Goal: Task Accomplishment & Management: Manage account settings

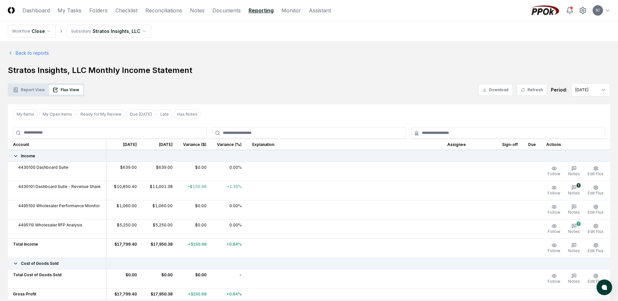
click at [99, 10] on link "Folders" at bounding box center [98, 11] width 18 height 8
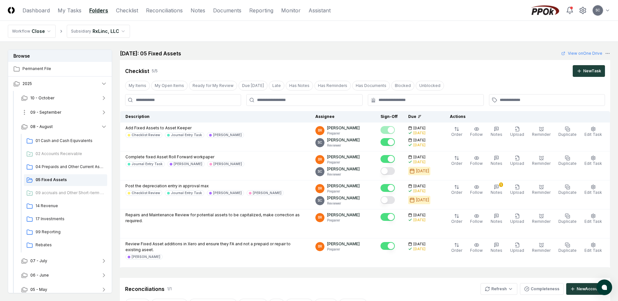
click at [58, 115] on button "09 - September" at bounding box center [64, 112] width 96 height 14
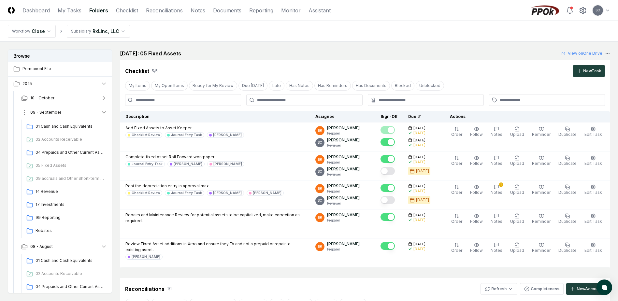
click at [49, 113] on span "09 - September" at bounding box center [45, 112] width 31 height 6
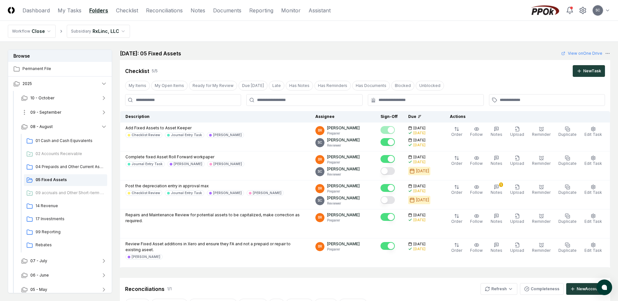
click at [49, 113] on span "09 - September" at bounding box center [45, 112] width 31 height 6
click at [55, 115] on span "09 - September" at bounding box center [45, 112] width 31 height 6
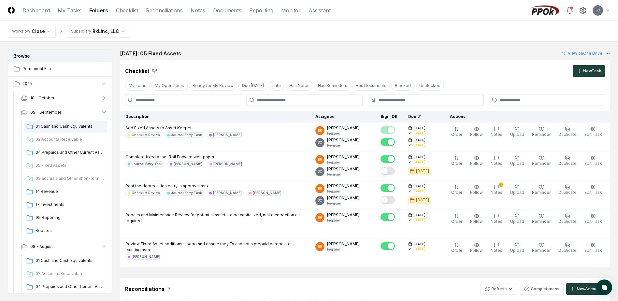
click at [59, 127] on span "01 Cash and Cash Equivalents" at bounding box center [70, 127] width 69 height 6
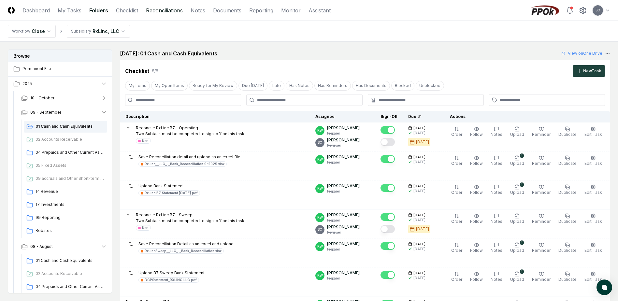
click at [175, 13] on link "Reconciliations" at bounding box center [164, 11] width 37 height 8
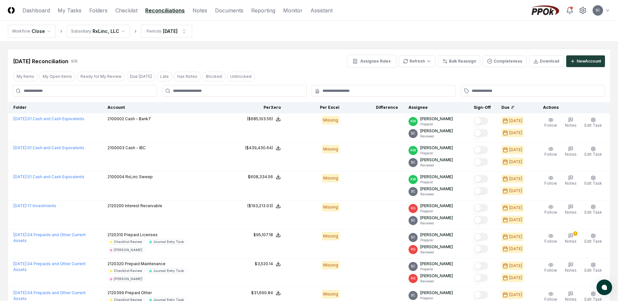
click at [158, 11] on link "Reconciliations" at bounding box center [164, 11] width 39 height 8
click at [134, 10] on link "Checklist" at bounding box center [126, 11] width 22 height 8
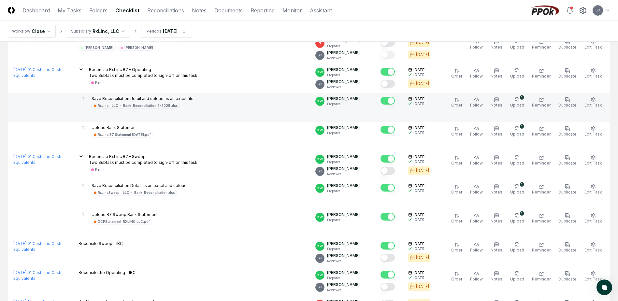
scroll to position [98, 0]
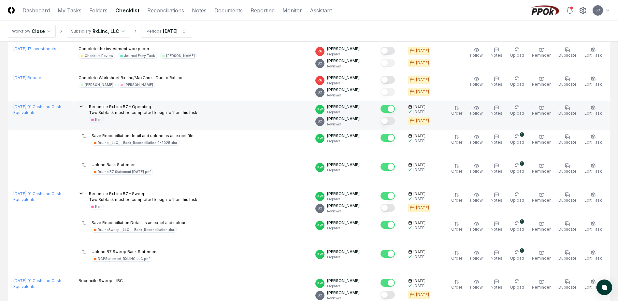
click at [141, 109] on p "Reconcile RxLinc B7 - Operating Two Subtask must be completed to sign-off on th…" at bounding box center [143, 110] width 109 height 12
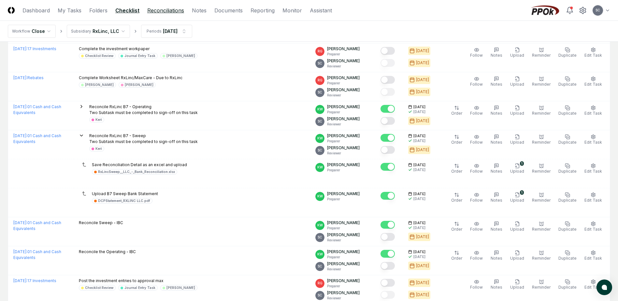
click at [161, 12] on link "Reconciliations" at bounding box center [165, 11] width 37 height 8
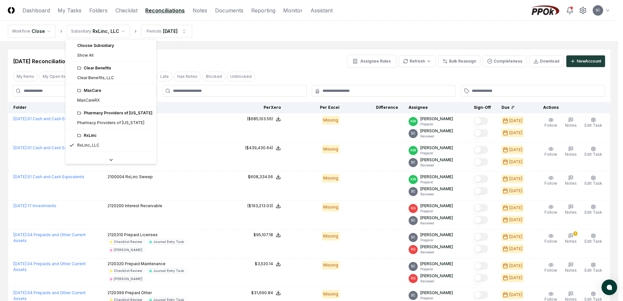
click at [97, 32] on html "CloseCore Dashboard My Tasks Folders Checklist Reconciliations Notes Documents …" at bounding box center [311, 210] width 623 height 421
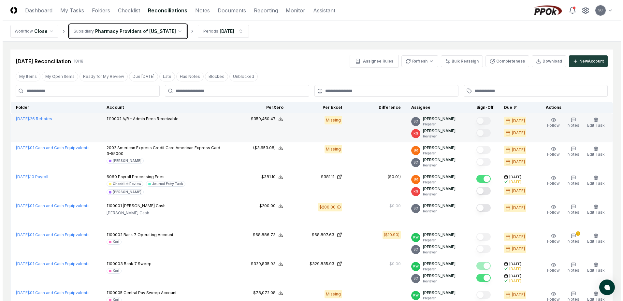
scroll to position [33, 0]
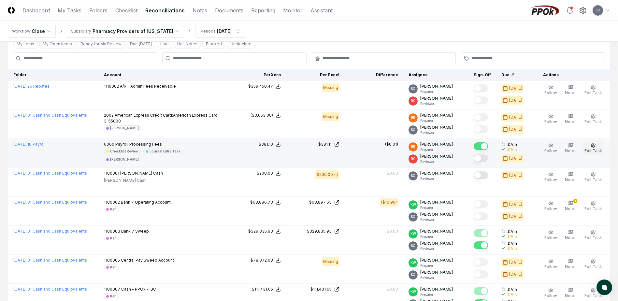
click at [595, 147] on icon "button" at bounding box center [593, 145] width 5 height 5
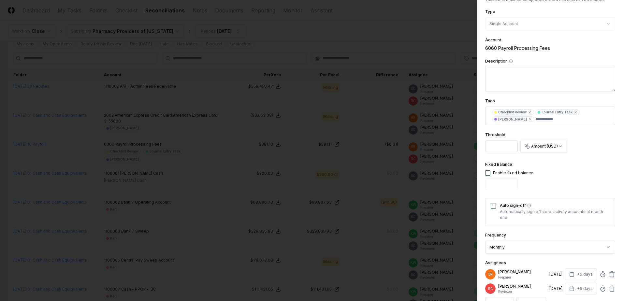
scroll to position [98, 0]
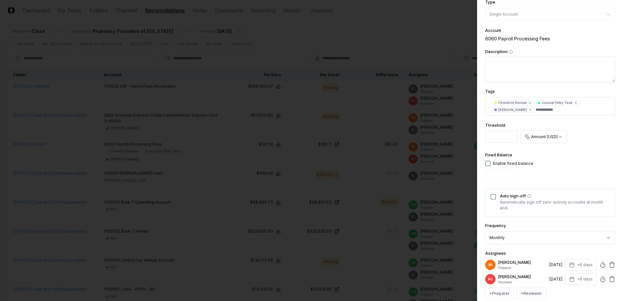
click at [496, 197] on div "Auto sign-off Automatically sign off zero-activity accounts at month end." at bounding box center [550, 203] width 130 height 28
click at [493, 196] on button "Auto sign-off" at bounding box center [493, 196] width 5 height 5
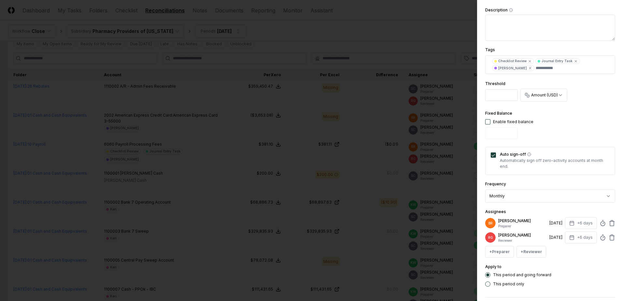
scroll to position [167, 0]
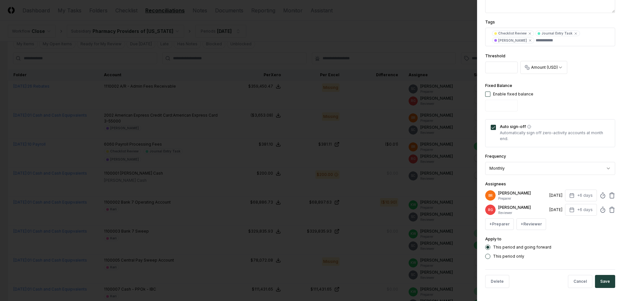
click at [605, 284] on button "Save" at bounding box center [605, 281] width 20 height 13
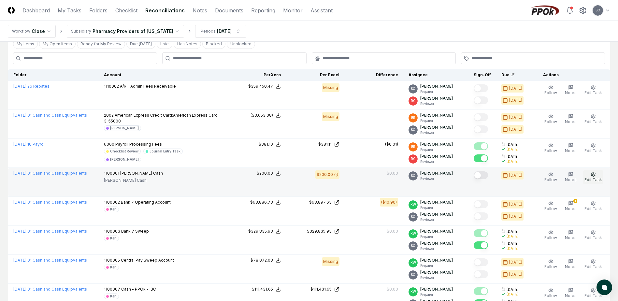
click at [590, 182] on button "Edit Task" at bounding box center [593, 177] width 20 height 14
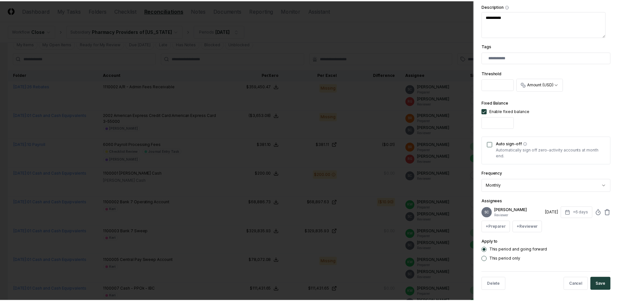
scroll to position [146, 0]
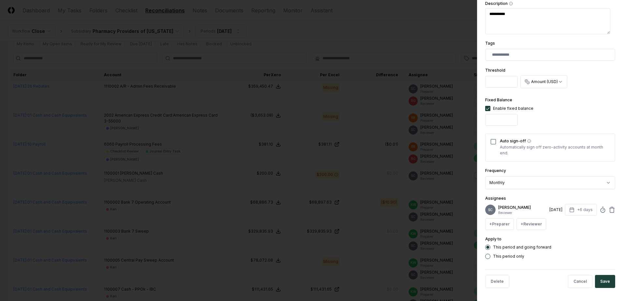
click at [492, 141] on button "Auto sign-off" at bounding box center [493, 141] width 5 height 5
click at [597, 282] on button "Save" at bounding box center [605, 281] width 20 height 13
type textarea "*"
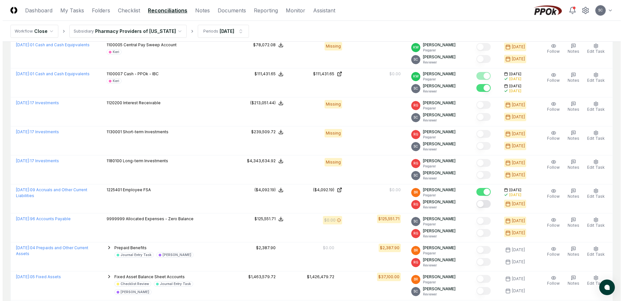
scroll to position [261, 0]
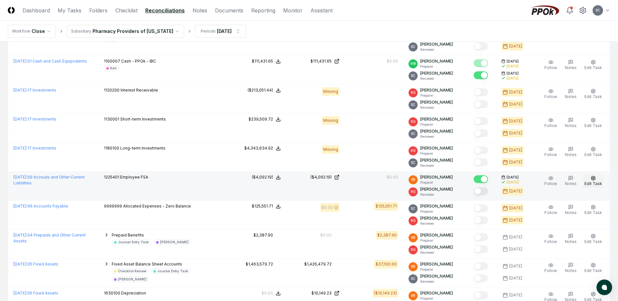
click at [594, 182] on span "Edit Task" at bounding box center [594, 183] width 18 height 5
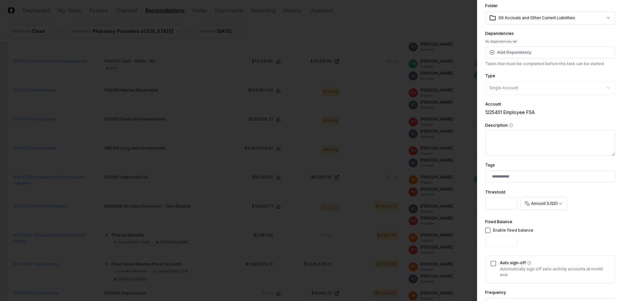
scroll to position [65, 0]
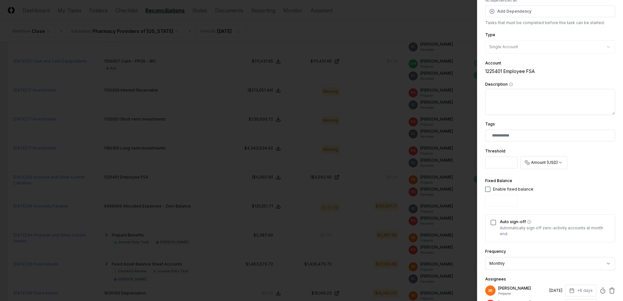
click at [494, 222] on button "Auto sign-off" at bounding box center [493, 222] width 5 height 5
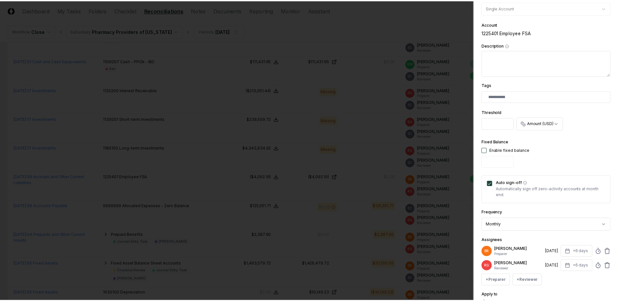
scroll to position [160, 0]
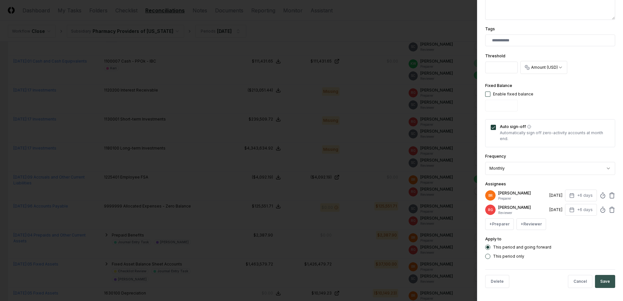
click at [598, 282] on button "Save" at bounding box center [605, 281] width 20 height 13
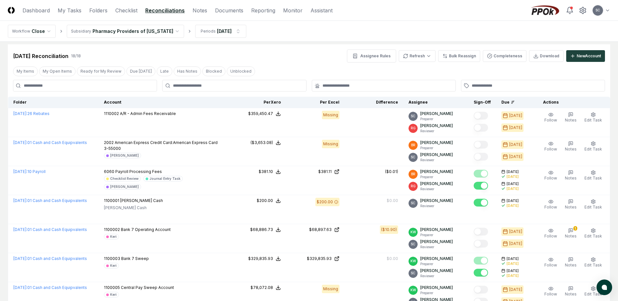
scroll to position [0, 0]
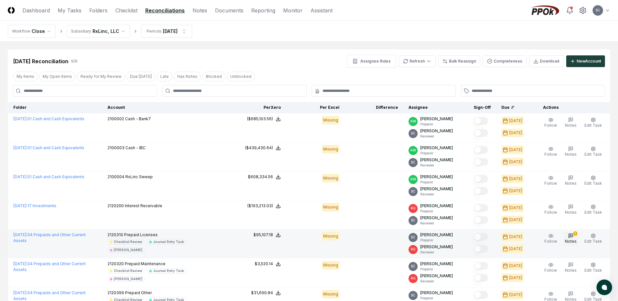
click at [574, 235] on icon "button" at bounding box center [570, 235] width 5 height 5
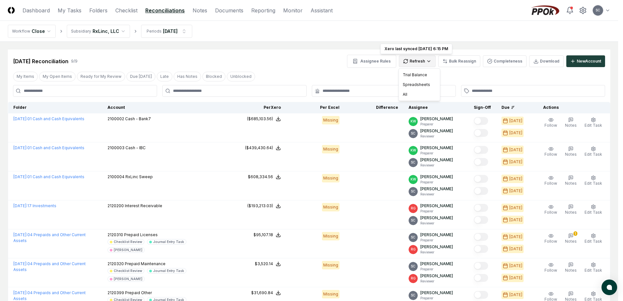
click at [424, 60] on html "CloseCore Dashboard My Tasks Folders Checklist Reconciliations Notes Documents …" at bounding box center [311, 210] width 623 height 421
click at [413, 95] on div "All" at bounding box center [419, 95] width 38 height 10
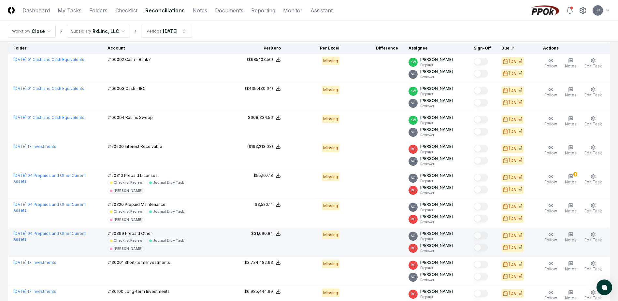
scroll to position [120, 0]
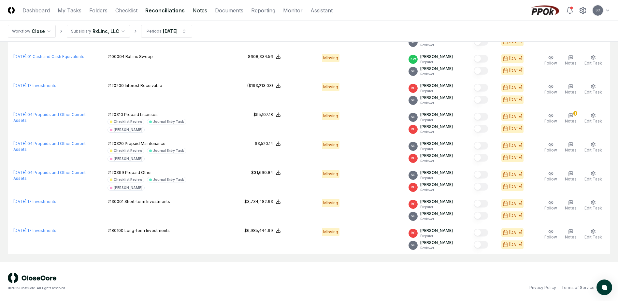
click at [195, 10] on link "Notes" at bounding box center [200, 11] width 15 height 8
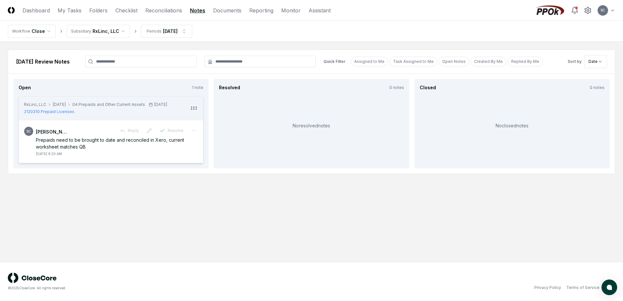
click at [82, 33] on html "CloseCore Dashboard My Tasks Folders Checklist Reconciliations Notes Documents …" at bounding box center [311, 150] width 623 height 301
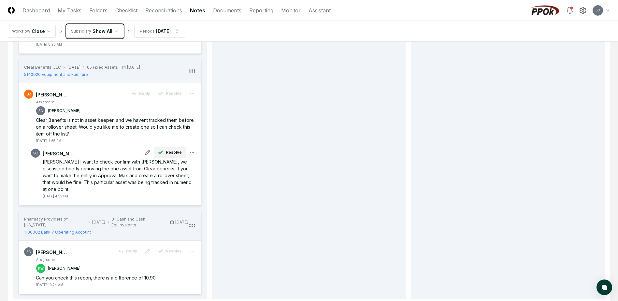
scroll to position [98, 0]
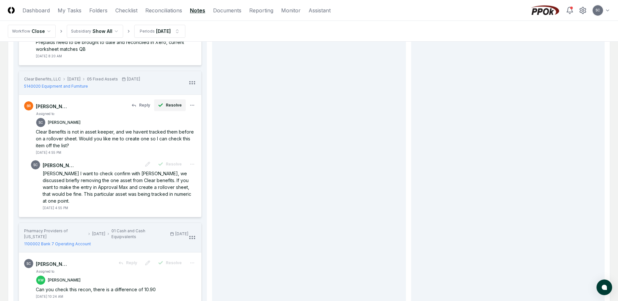
click at [178, 106] on span "Resolve" at bounding box center [174, 105] width 16 height 6
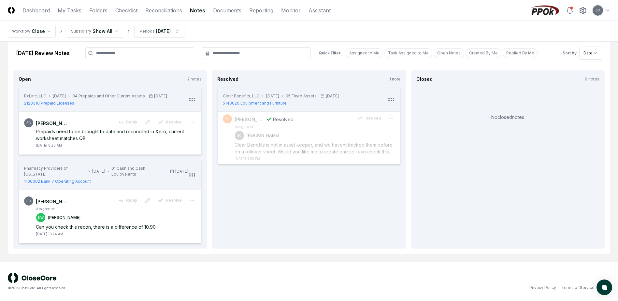
scroll to position [0, 0]
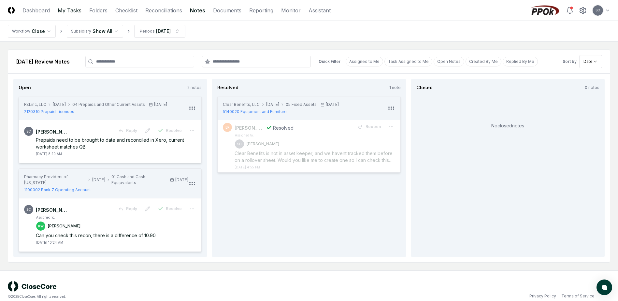
click at [73, 10] on link "My Tasks" at bounding box center [70, 11] width 24 height 8
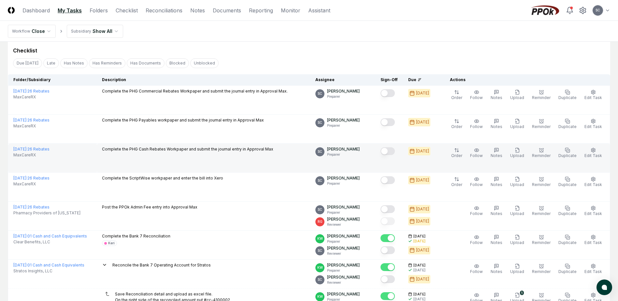
scroll to position [65, 0]
